Goal: Information Seeking & Learning: Learn about a topic

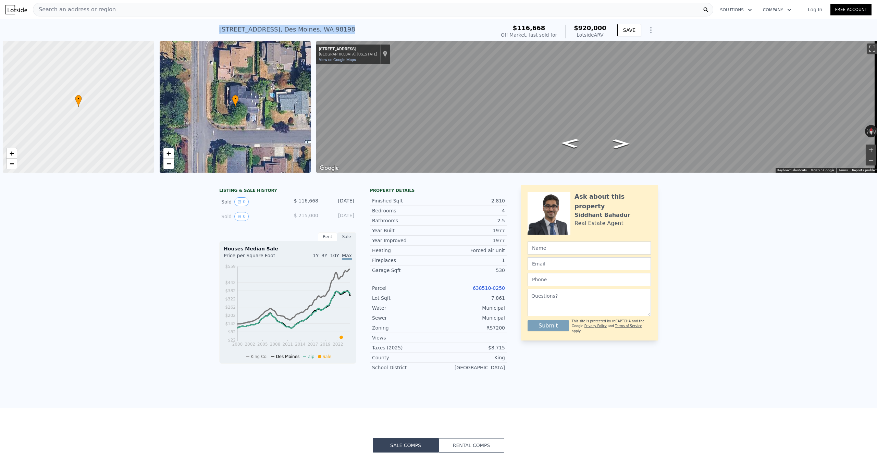
scroll to position [0, 3]
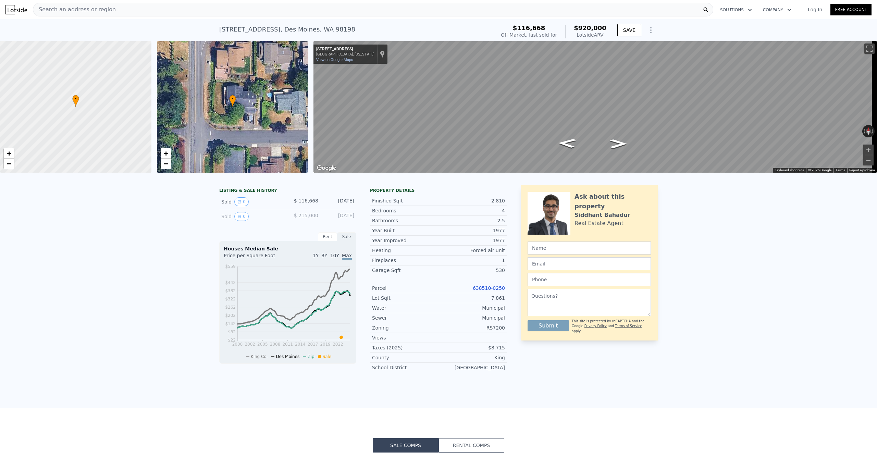
click at [132, 12] on div "Search an address or region" at bounding box center [373, 10] width 680 height 14
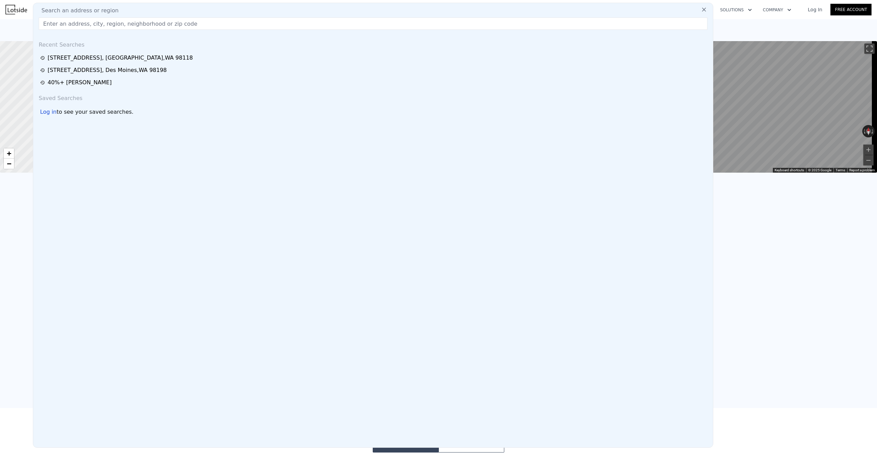
type input "[STREET_ADDRESS]"
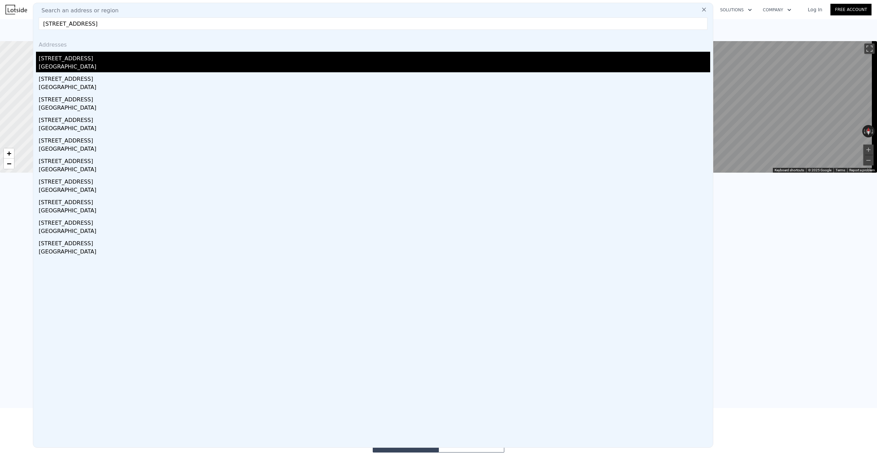
click at [70, 59] on div "[STREET_ADDRESS]" at bounding box center [374, 57] width 671 height 11
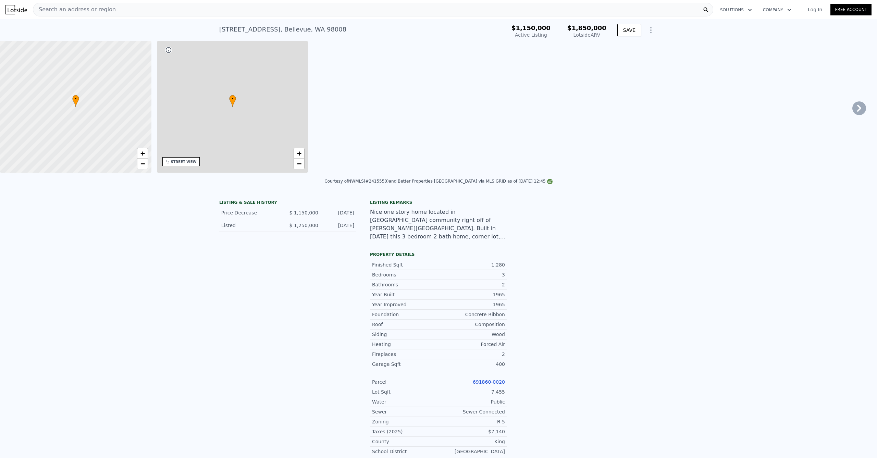
type input "3"
type input "1"
type input "4.5"
type input "920"
type input "4302"
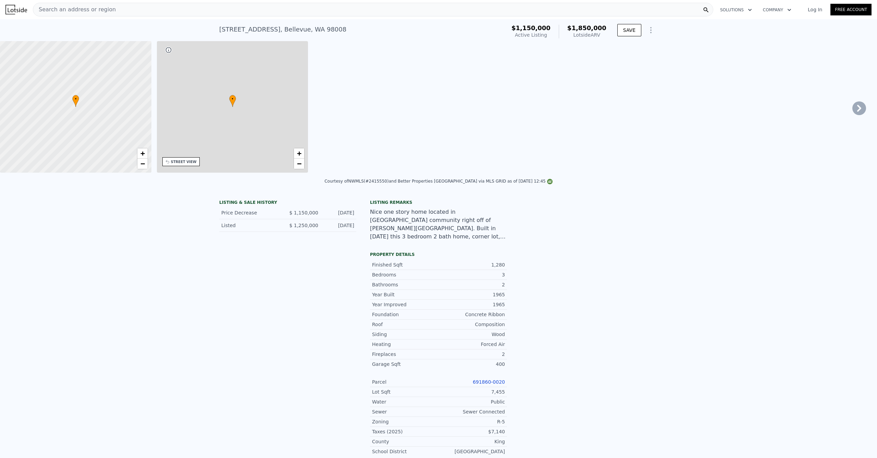
type input "7210"
type input "10050"
type input "$ 1,850,000"
type input "8"
type input "$ 433,644"
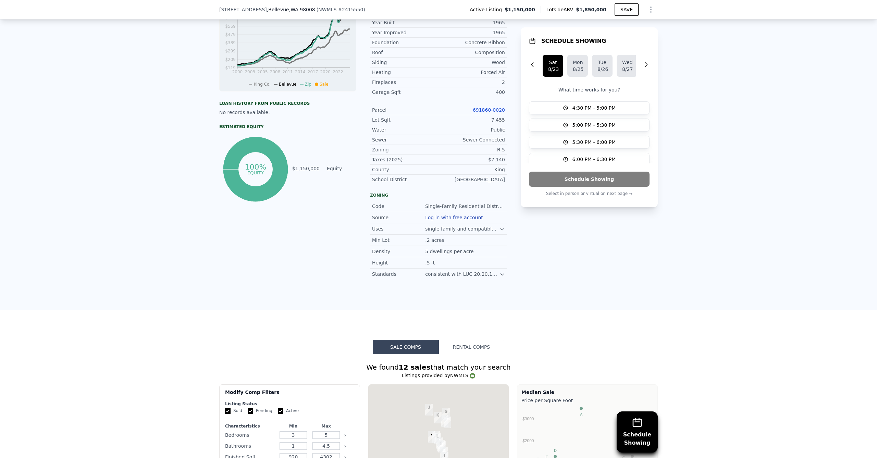
scroll to position [655, 0]
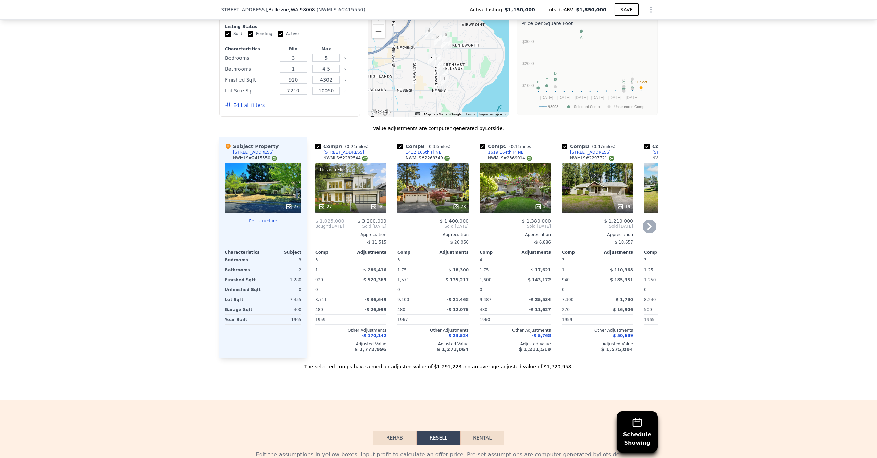
click at [361, 198] on div "This is a Flip 27 40" at bounding box center [350, 187] width 71 height 49
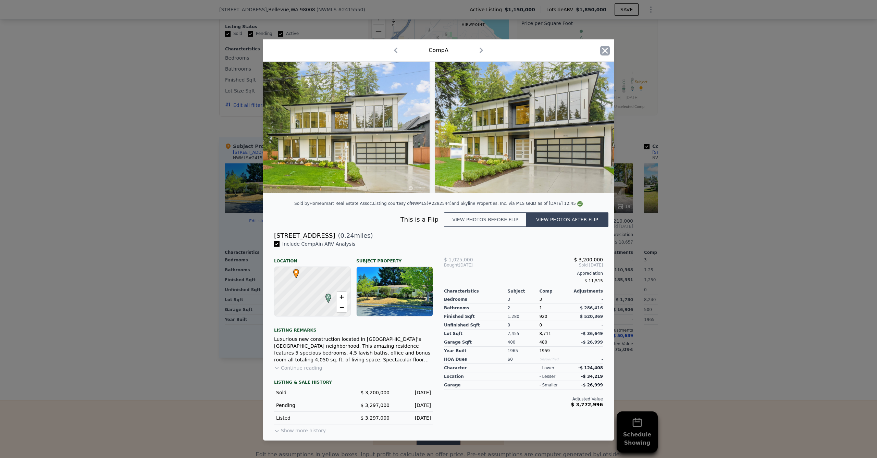
click at [604, 50] on icon "button" at bounding box center [605, 51] width 6 height 6
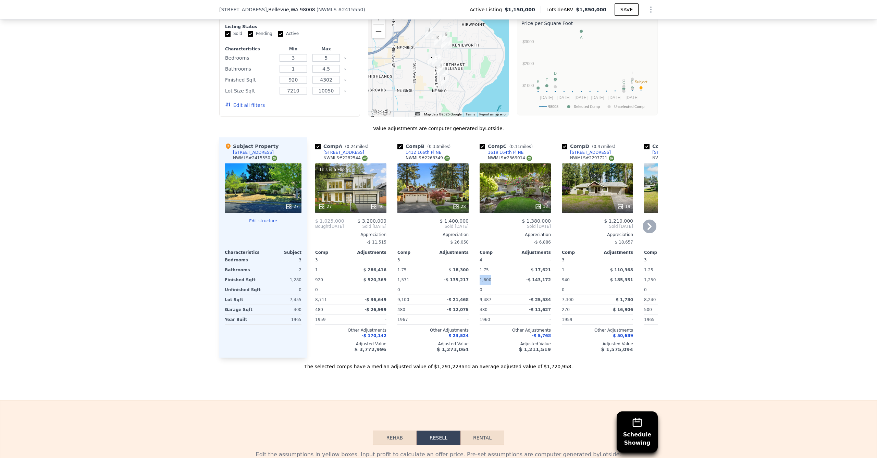
drag, startPoint x: 492, startPoint y: 283, endPoint x: 476, endPoint y: 284, distance: 16.1
click at [477, 284] on div "Comp C ( 0.11 miles) [STREET_ADDRESS] # 2369014 32 $ 1,380,000 Sold [DATE] Appr…" at bounding box center [515, 247] width 77 height 220
